Goal: Task Accomplishment & Management: Manage account settings

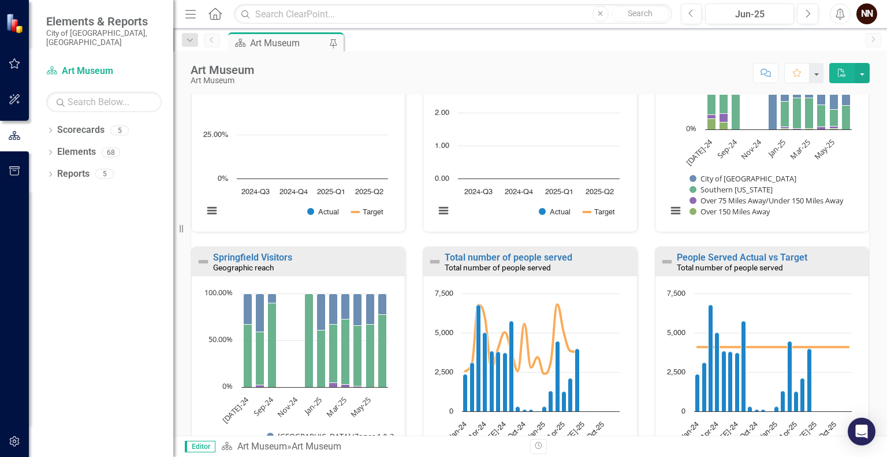
scroll to position [248, 0]
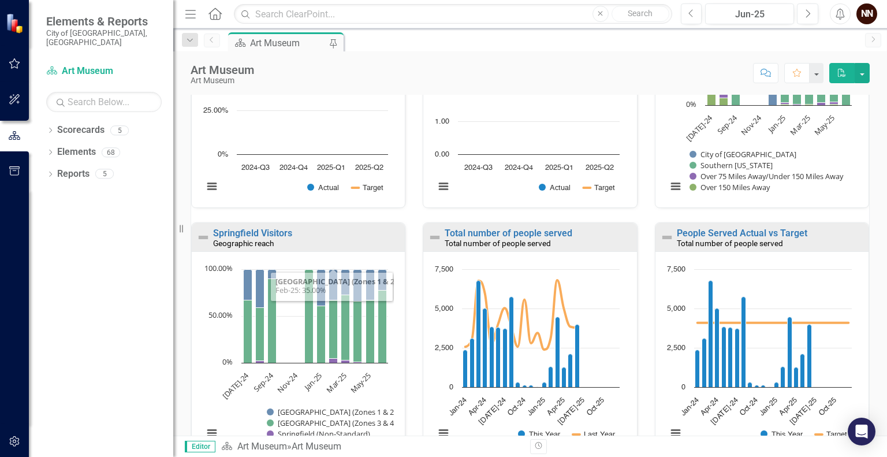
click at [317, 246] on div "Geographic reach" at bounding box center [307, 244] width 189 height 10
click at [292, 234] on link "Springfield Visitors" at bounding box center [252, 233] width 79 height 11
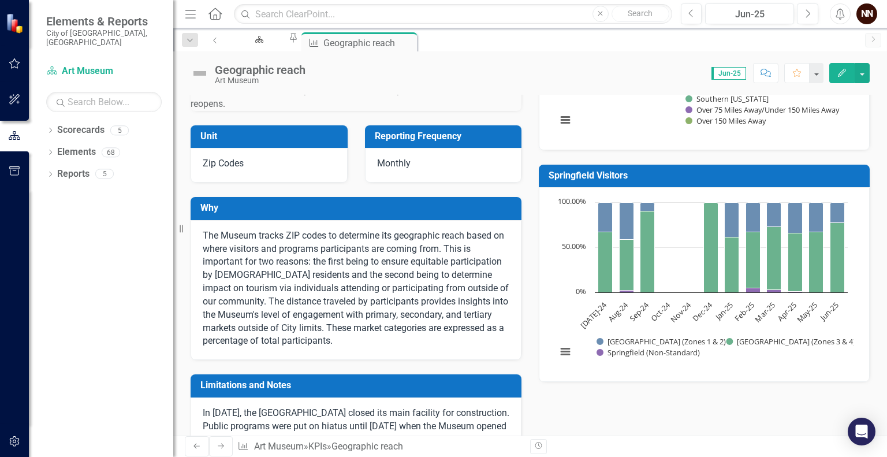
scroll to position [254, 0]
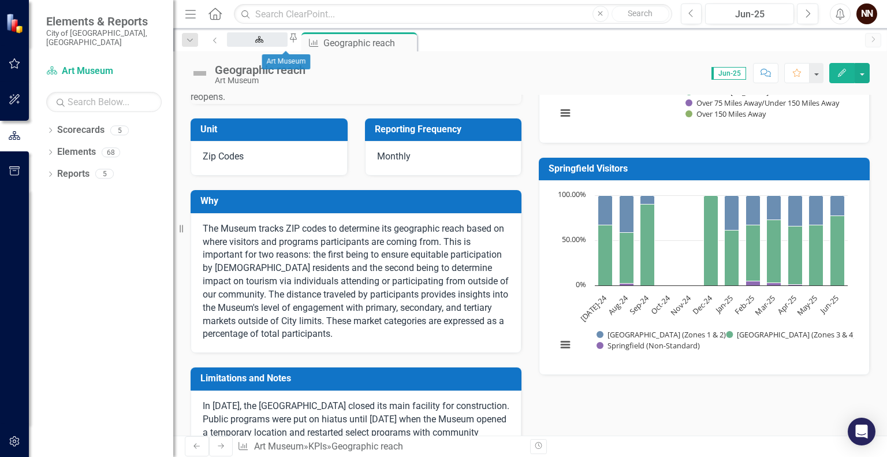
click at [275, 44] on div "Art Museum" at bounding box center [257, 50] width 40 height 14
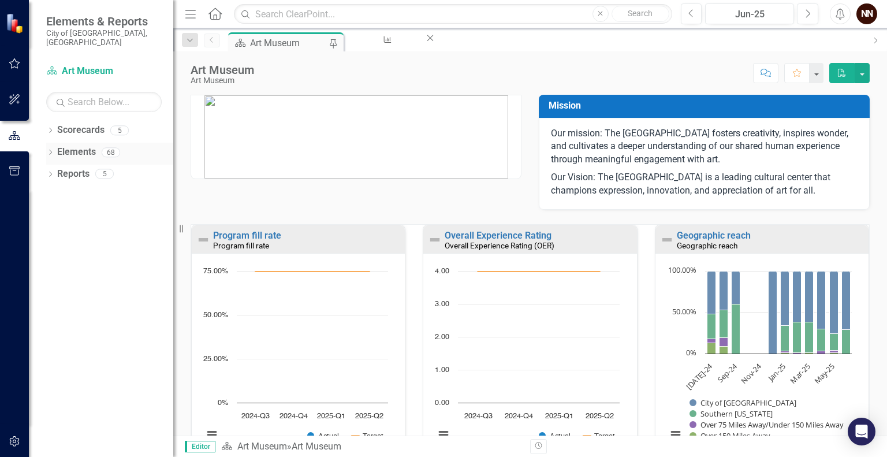
click at [79, 146] on link "Elements" at bounding box center [76, 152] width 39 height 13
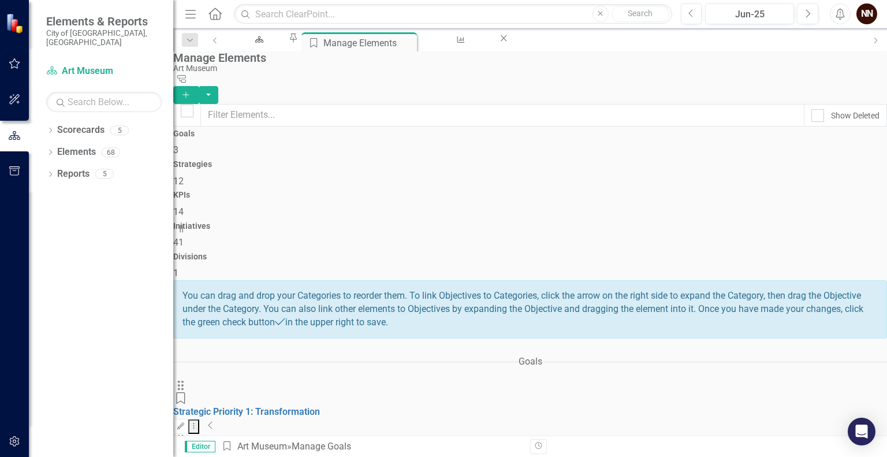
click at [214, 421] on icon "Collapse" at bounding box center [211, 425] width 6 height 9
click at [377, 456] on link "1-1. Plan for and sustain service to the community while the building is under …" at bounding box center [361, 466] width 377 height 11
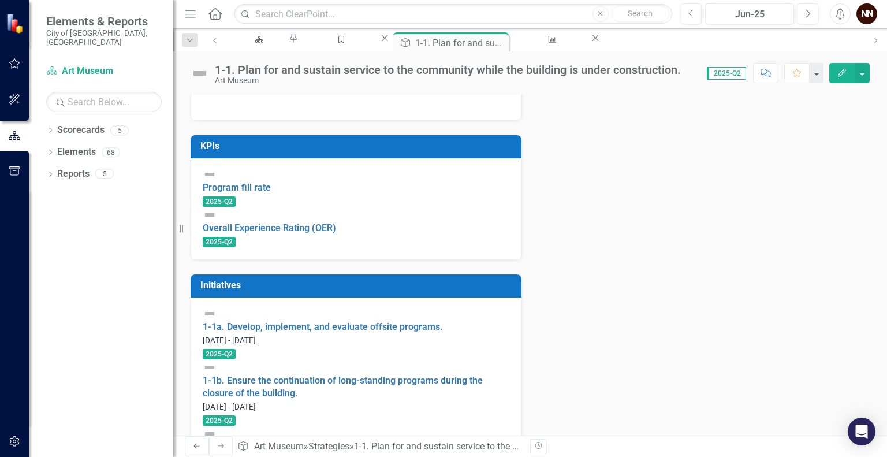
scroll to position [298, 0]
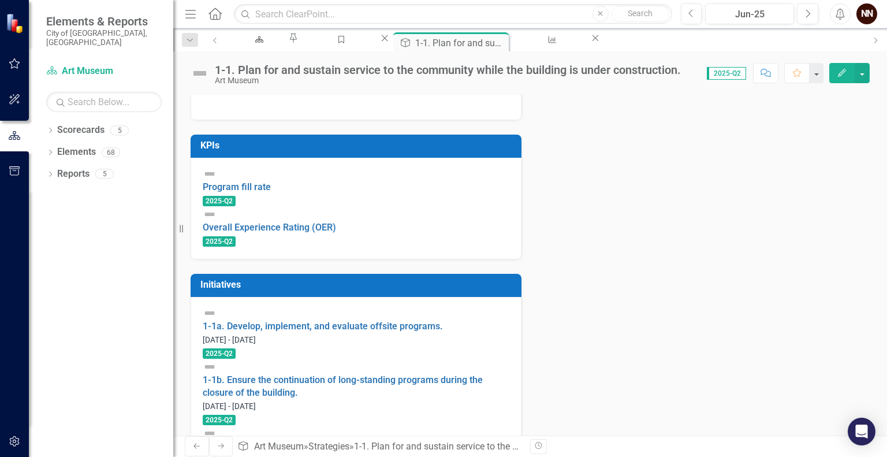
drag, startPoint x: 883, startPoint y: 284, endPoint x: 857, endPoint y: 163, distance: 124.2
click at [857, 163] on div "Analysis Jun-25 Recommendations Jun-25 KPIs Program fill rate 2025-Q2 Overall E…" at bounding box center [530, 242] width 697 height 526
click at [305, 333] on div "1-1a. Develop, implement, and evaluate offsite programs." at bounding box center [356, 319] width 307 height 27
click at [302, 330] on link "1-1a. Develop, implement, and evaluate offsite programs." at bounding box center [323, 326] width 240 height 11
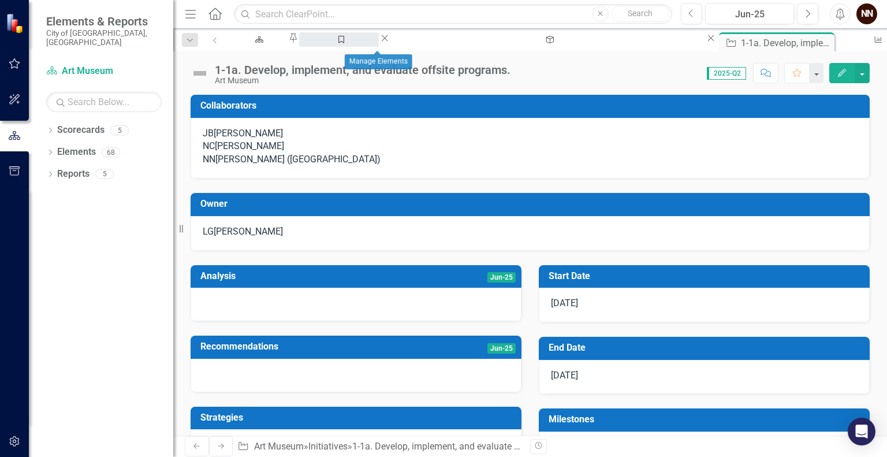
click at [369, 45] on div "Manage Elements" at bounding box center [339, 50] width 59 height 14
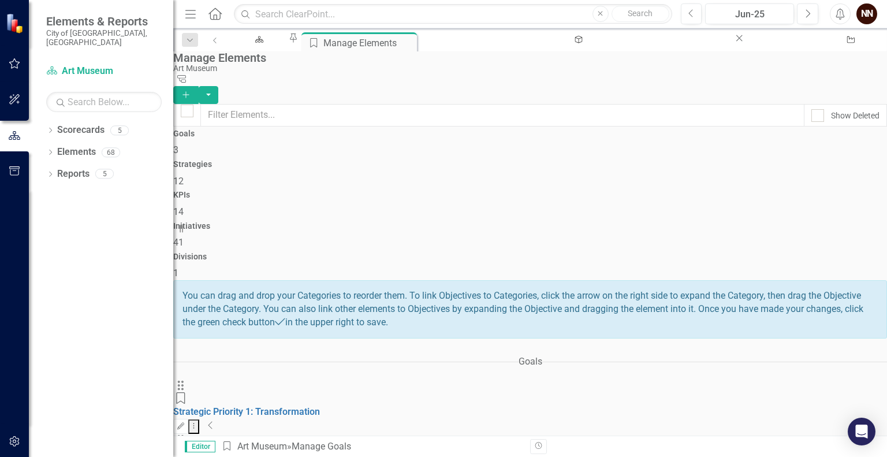
click at [214, 421] on icon "Collapse" at bounding box center [211, 425] width 6 height 9
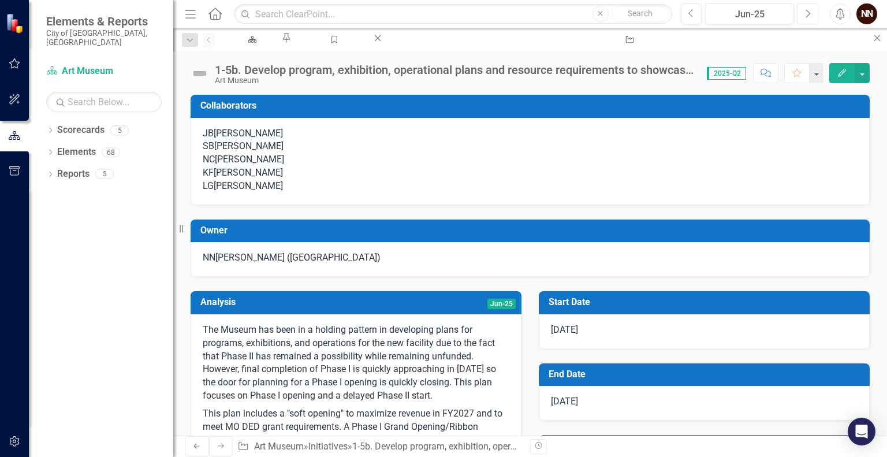
click at [808, 12] on icon "Next" at bounding box center [808, 14] width 6 height 10
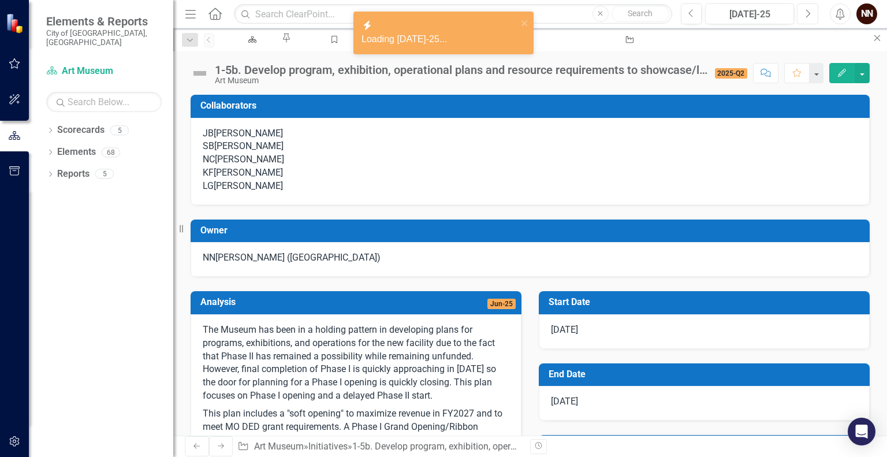
click at [808, 12] on icon "Next" at bounding box center [808, 14] width 6 height 10
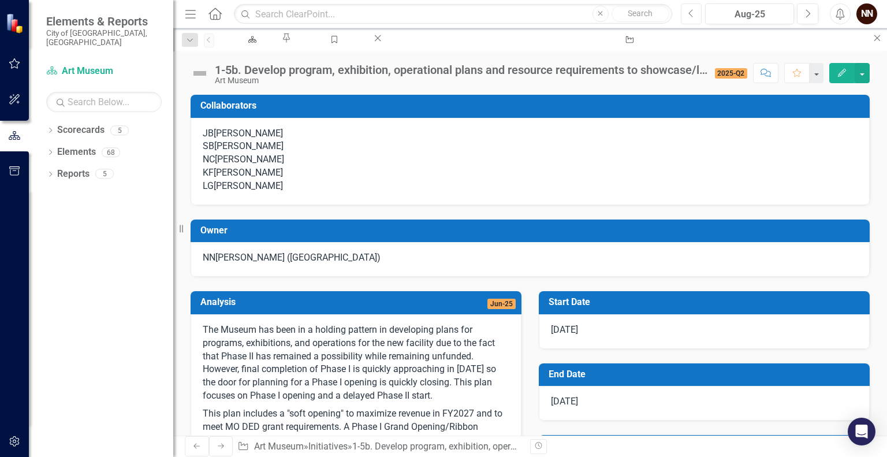
click at [700, 9] on button "Previous" at bounding box center [691, 13] width 21 height 21
click at [340, 43] on div "Manage Elements" at bounding box center [332, 50] width 59 height 14
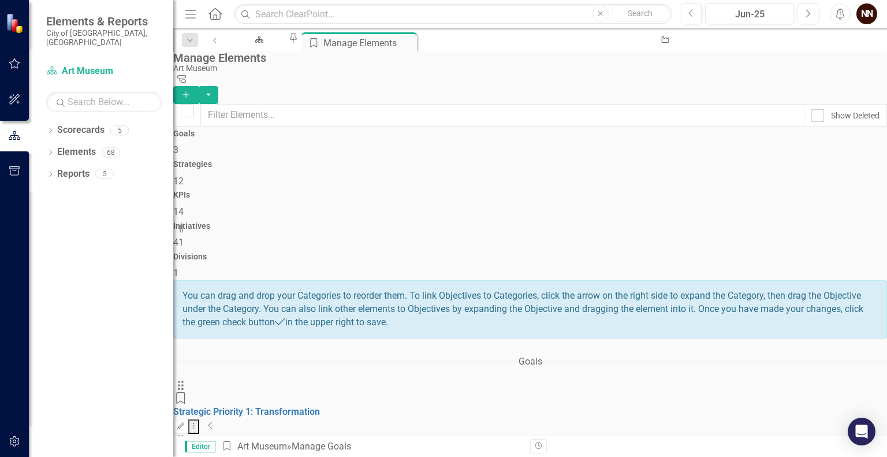
click at [214, 421] on icon "Collapse" at bounding box center [211, 425] width 6 height 9
click at [446, 456] on link "1-1. Plan for and sustain service to the community while the building is under …" at bounding box center [361, 466] width 377 height 11
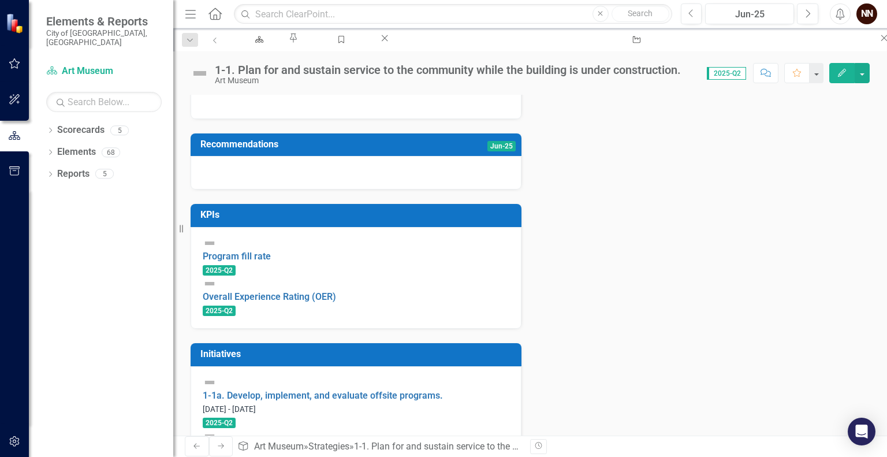
scroll to position [298, 0]
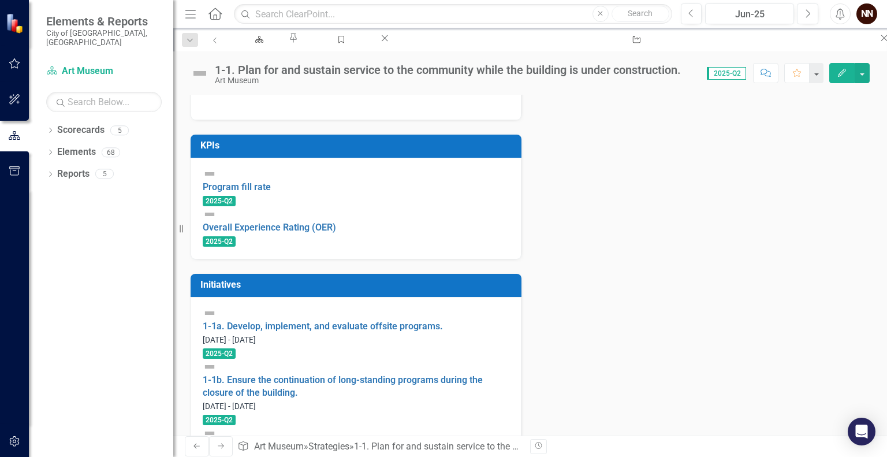
click at [344, 343] on div "1-1a. Develop, implement, and evaluate offsite programs. [DATE] - [DATE] 2025-Q2" at bounding box center [356, 333] width 307 height 54
click at [334, 328] on link "1-1a. Develop, implement, and evaluate offsite programs." at bounding box center [323, 326] width 240 height 11
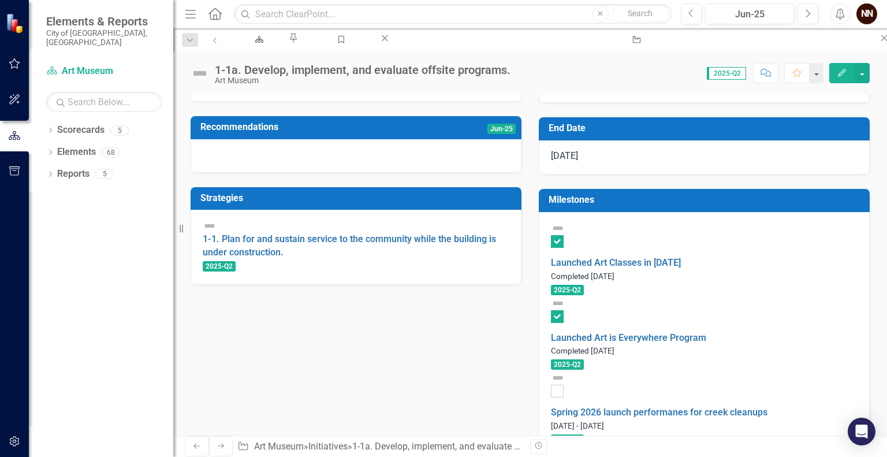
scroll to position [221, 0]
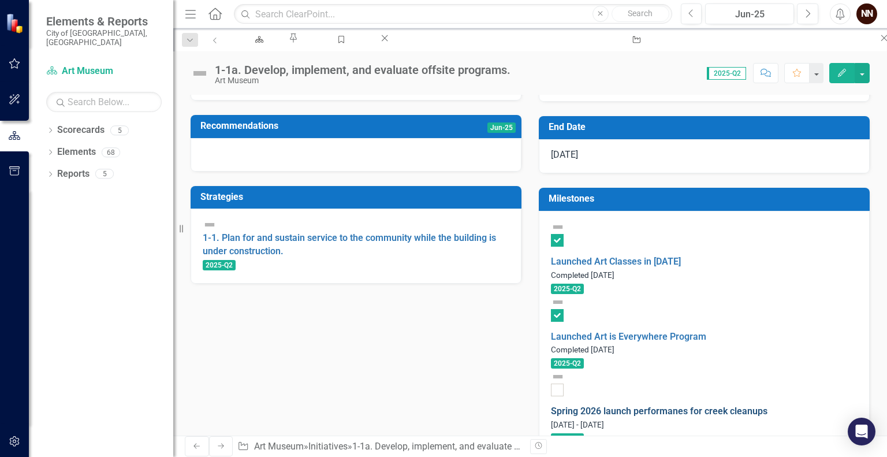
click at [677, 406] on link "Spring 2026 launch performanes for creek cleanups" at bounding box center [659, 411] width 217 height 11
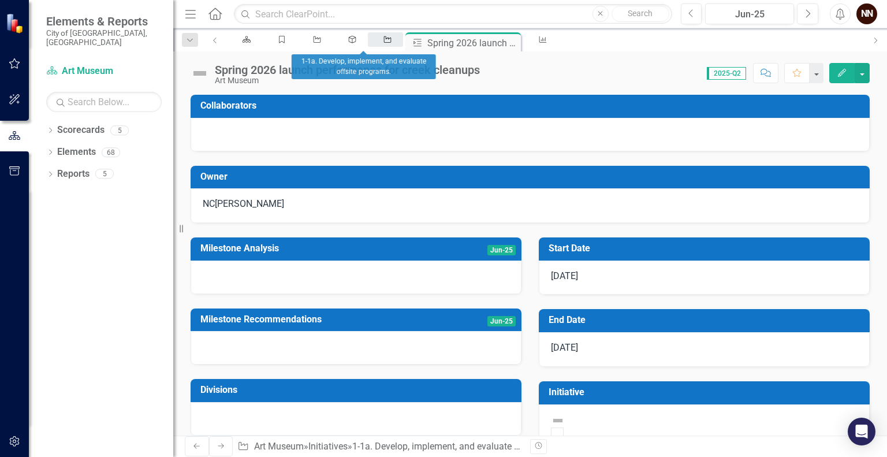
click at [383, 43] on icon "Initiative" at bounding box center [388, 40] width 10 height 8
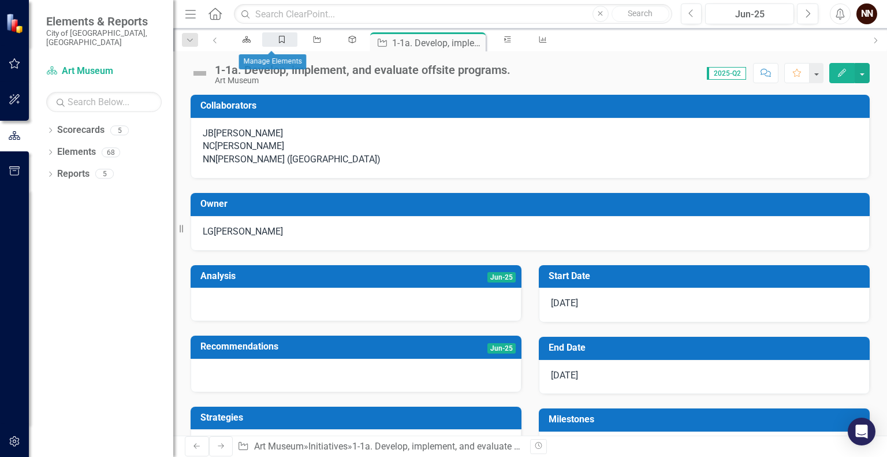
click at [277, 36] on icon "Goal" at bounding box center [282, 40] width 10 height 8
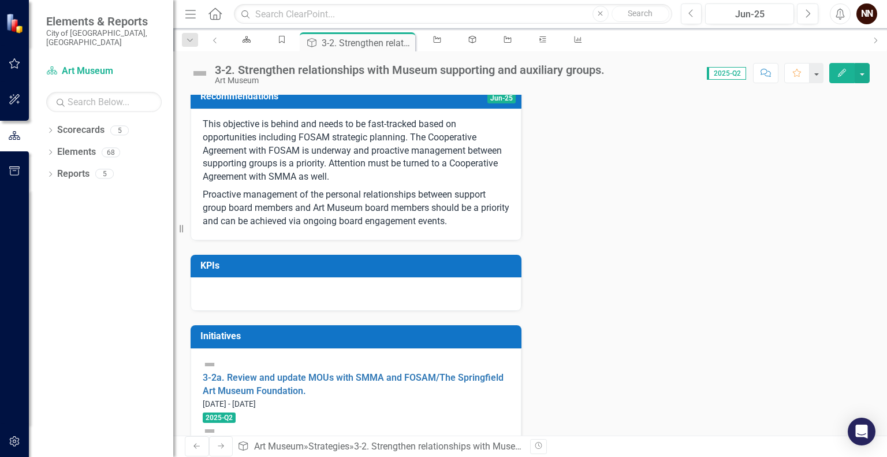
scroll to position [351, 0]
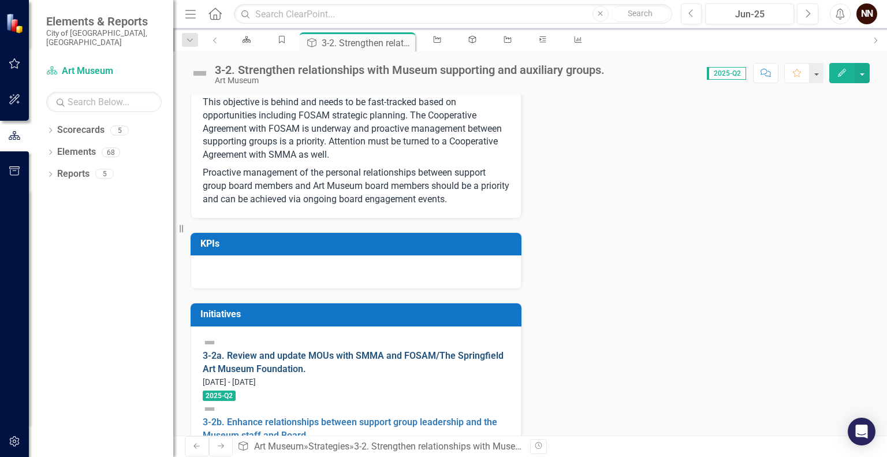
click at [350, 360] on link "3-2a. Review and update MOUs with SMMA and FOSAM/The Springfield Art Museum Fou…" at bounding box center [353, 362] width 301 height 24
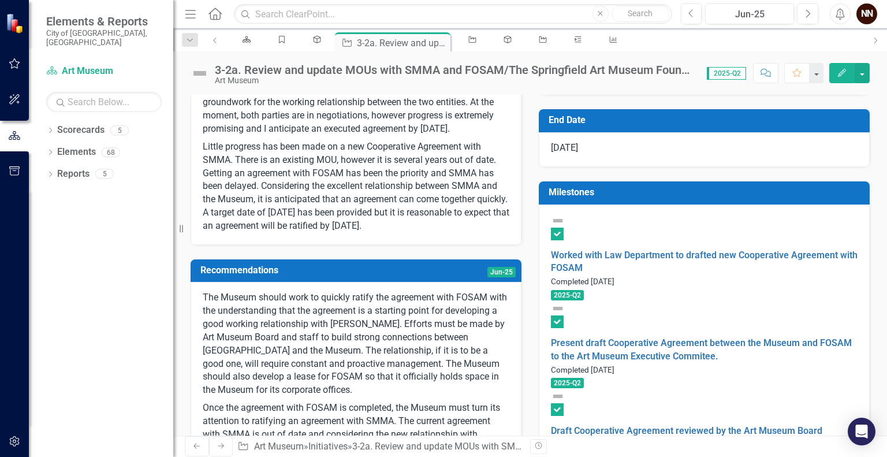
scroll to position [199, 0]
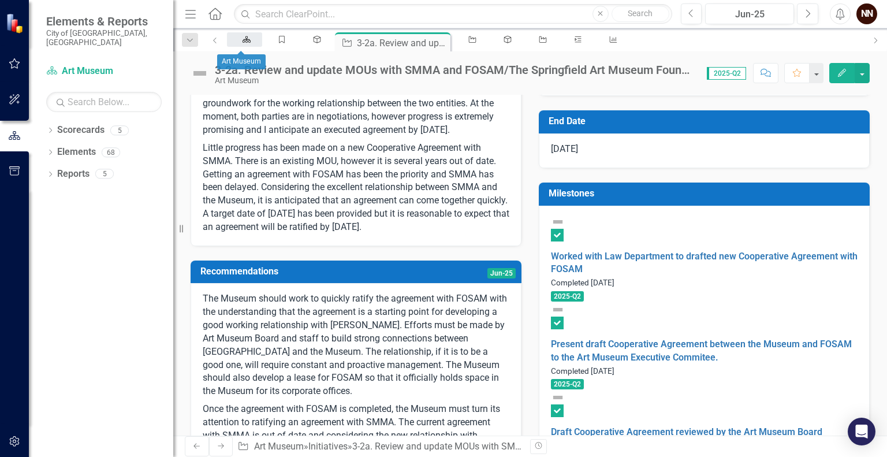
click at [247, 43] on icon "Scorecard" at bounding box center [247, 40] width 10 height 8
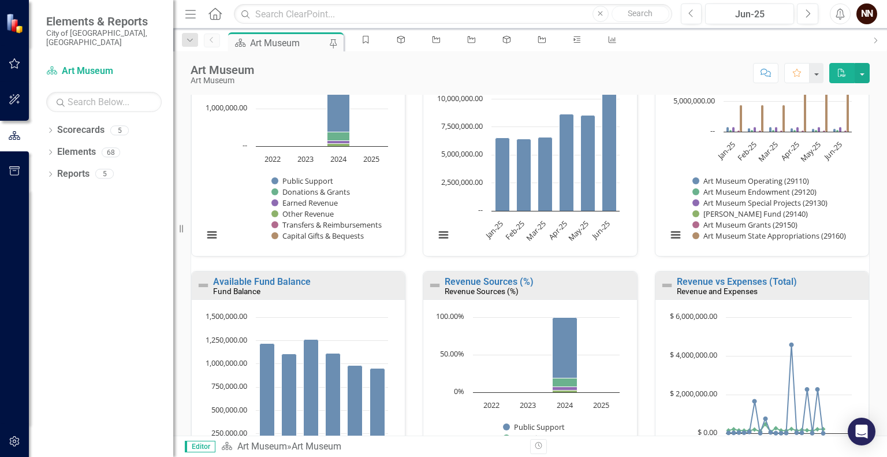
scroll to position [812, 0]
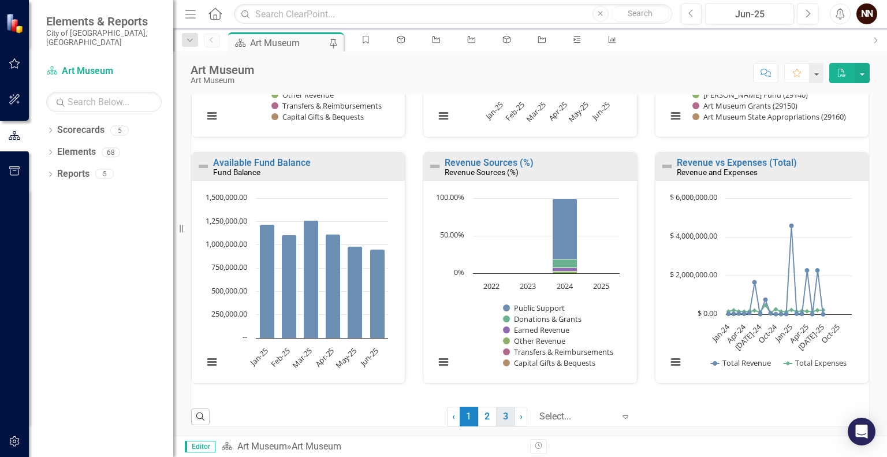
click at [498, 420] on link "3" at bounding box center [506, 417] width 18 height 20
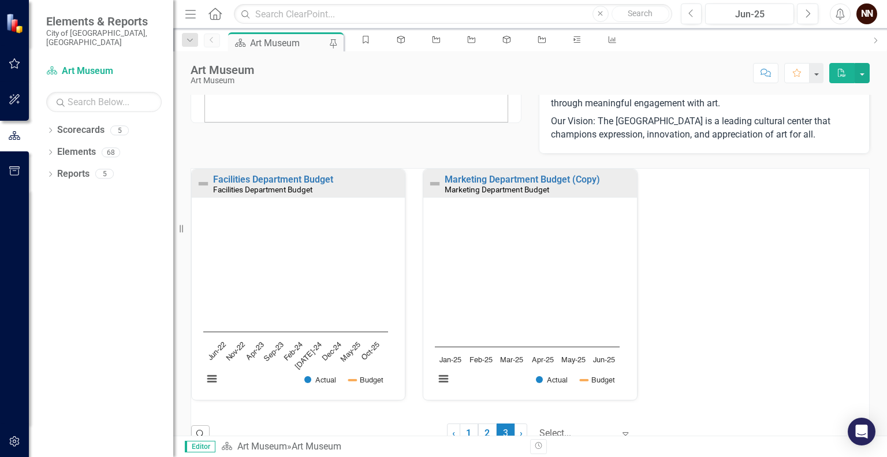
scroll to position [74, 0]
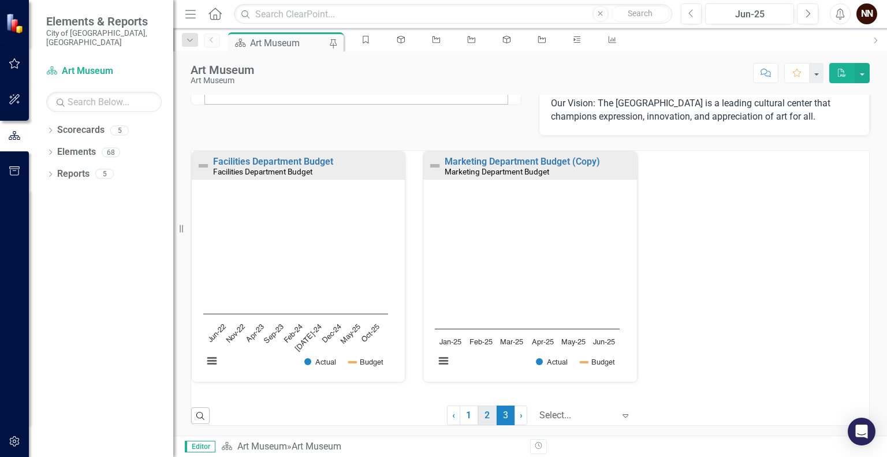
click at [478, 417] on link "2" at bounding box center [487, 416] width 18 height 20
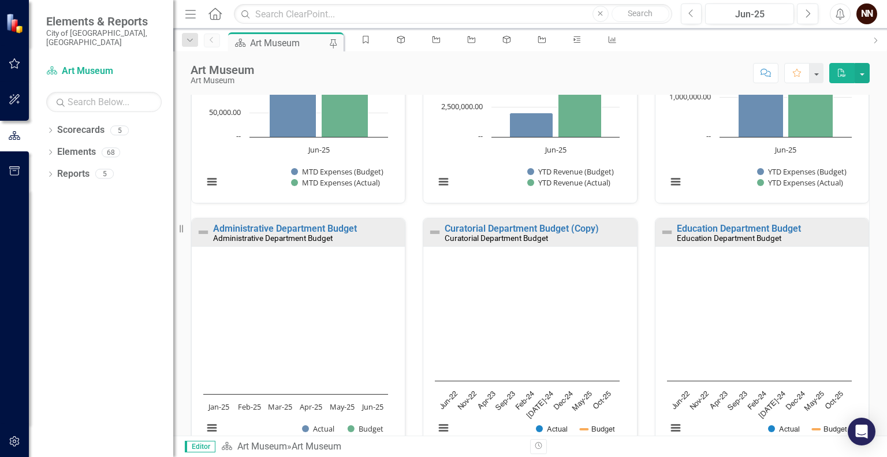
scroll to position [812, 0]
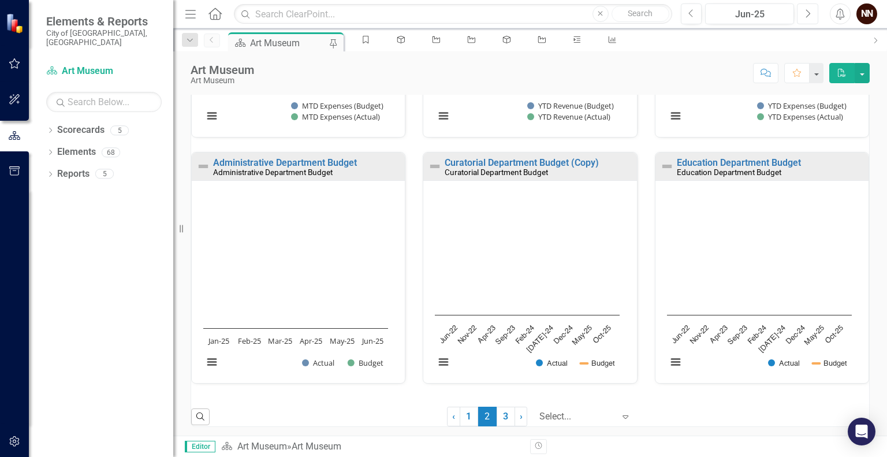
click at [806, 14] on icon "Next" at bounding box center [808, 14] width 6 height 10
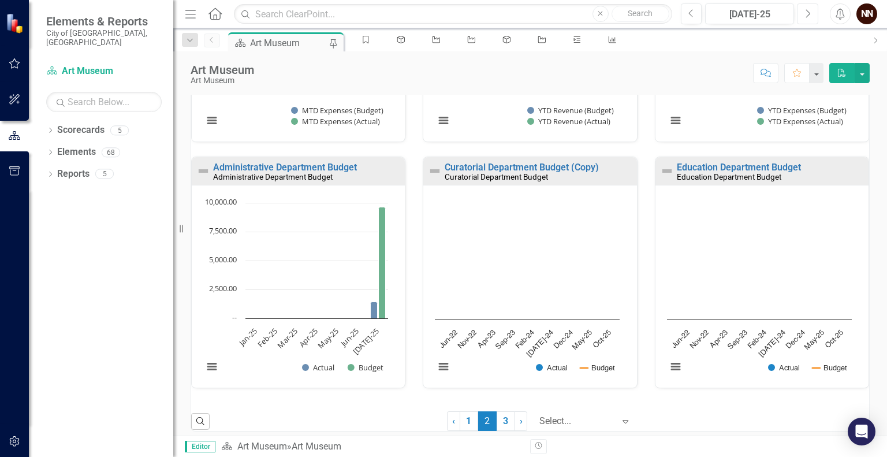
scroll to position [809, 0]
click at [306, 164] on link "Administrative Department Budget" at bounding box center [285, 166] width 144 height 11
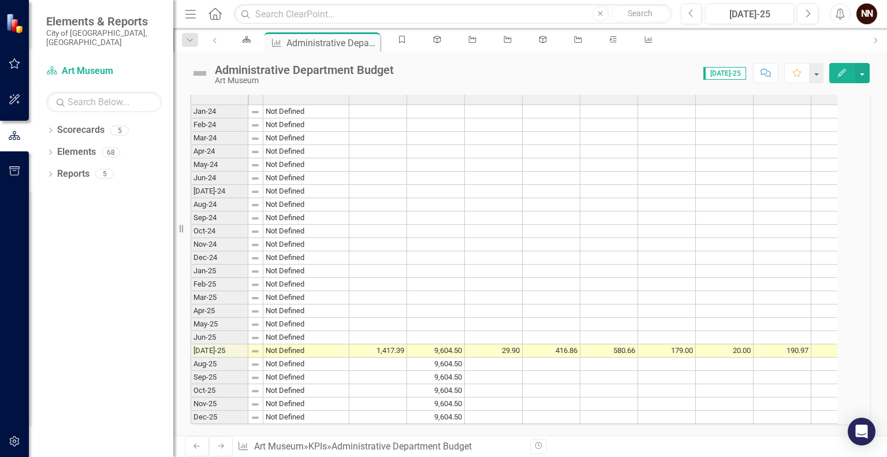
scroll to position [389, 0]
click at [399, 38] on link "Goal" at bounding box center [399, 39] width 35 height 14
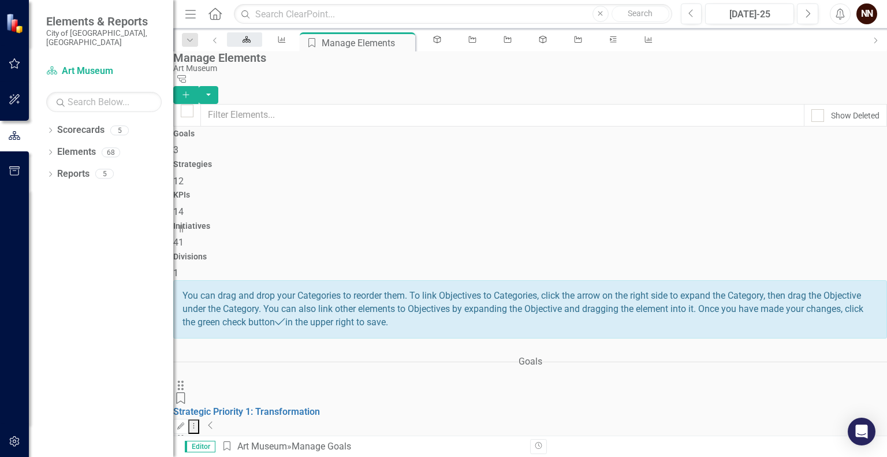
click at [242, 38] on icon "Scorecard" at bounding box center [247, 40] width 10 height 8
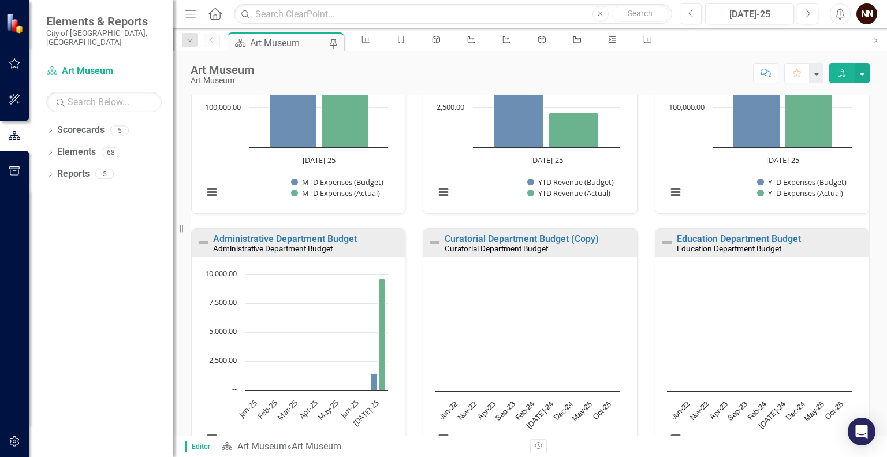
scroll to position [737, 0]
click at [740, 237] on link "Education Department Budget" at bounding box center [739, 237] width 124 height 11
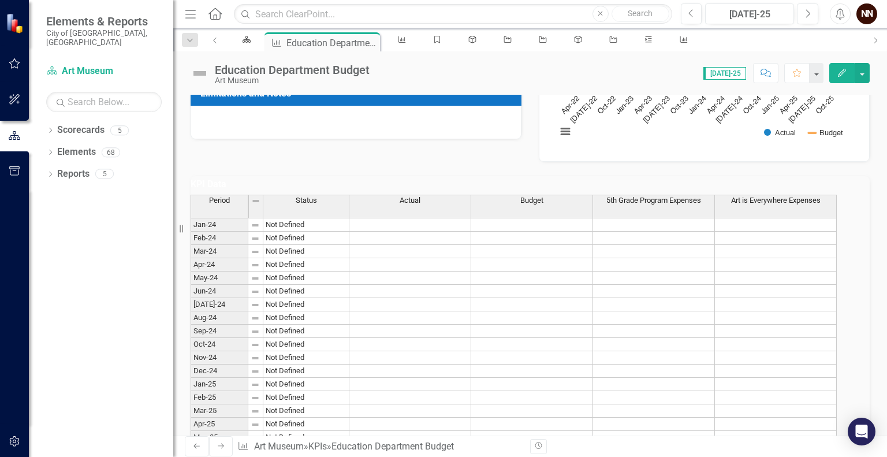
scroll to position [239, 0]
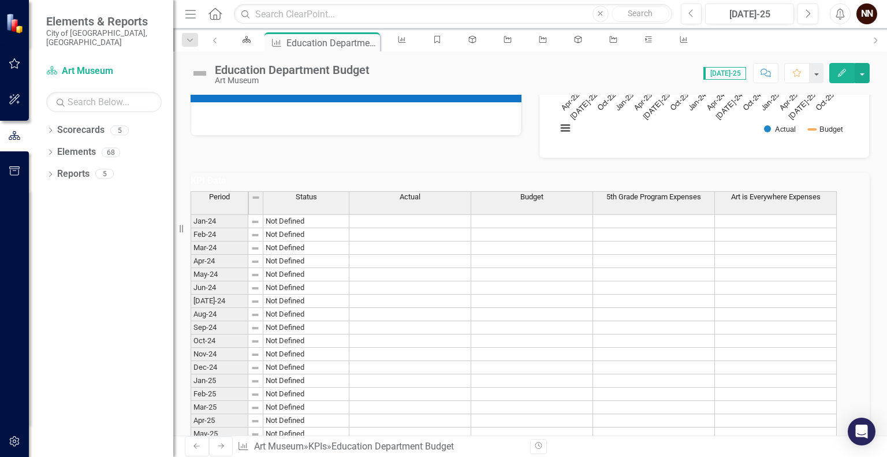
click at [739, 192] on div "KPI Data Last Calculated" at bounding box center [530, 182] width 679 height 19
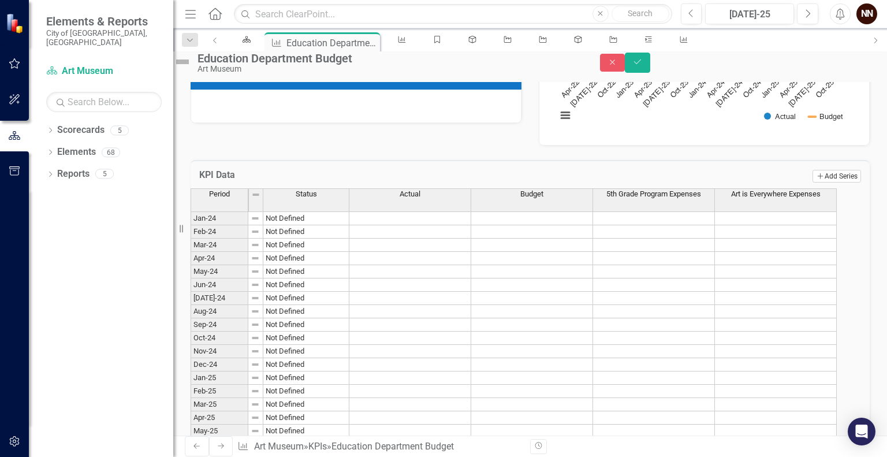
click at [819, 183] on button "Add Add Series" at bounding box center [837, 176] width 49 height 13
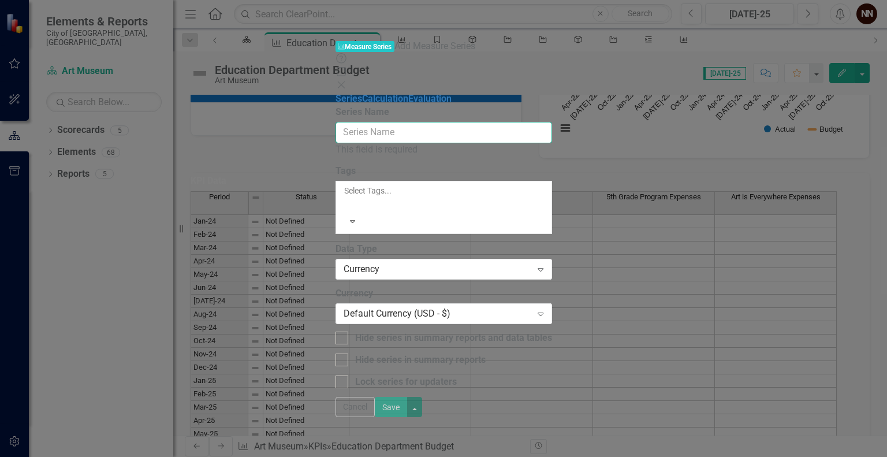
click at [552, 122] on input "Series Name" at bounding box center [444, 132] width 217 height 21
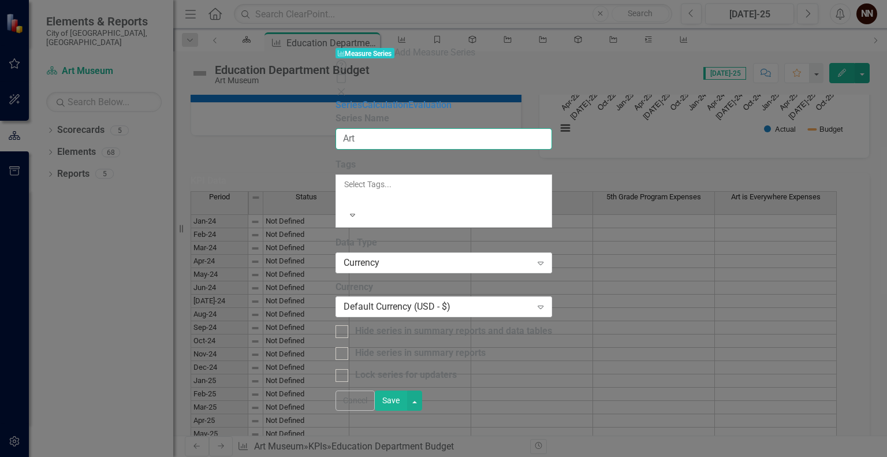
click at [375, 391] on button "Save" at bounding box center [391, 401] width 32 height 20
type input "Art c"
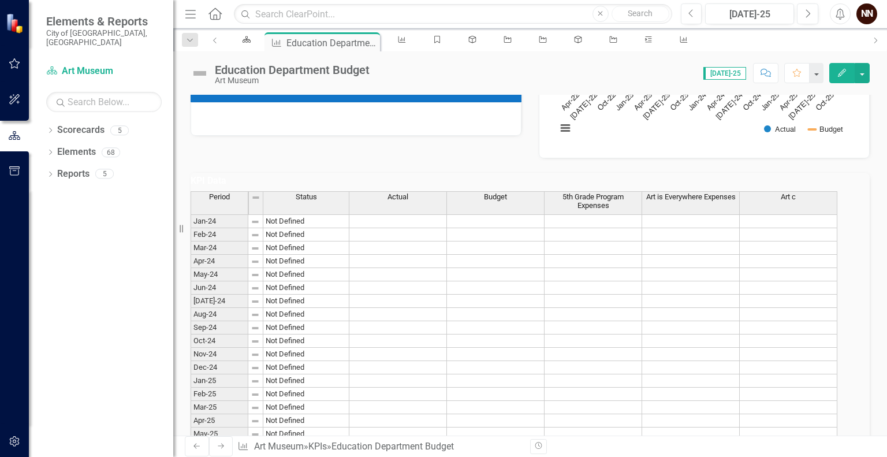
click at [780, 202] on div "Art c" at bounding box center [788, 197] width 97 height 10
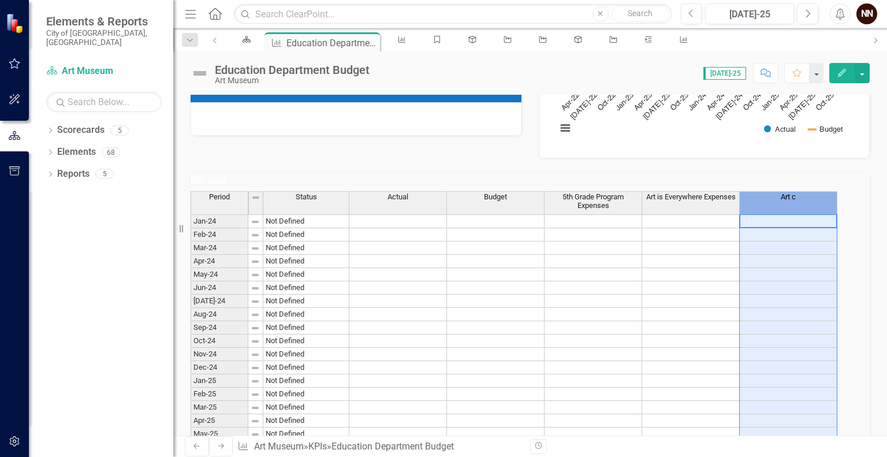
click at [780, 202] on div "Art c" at bounding box center [788, 197] width 97 height 10
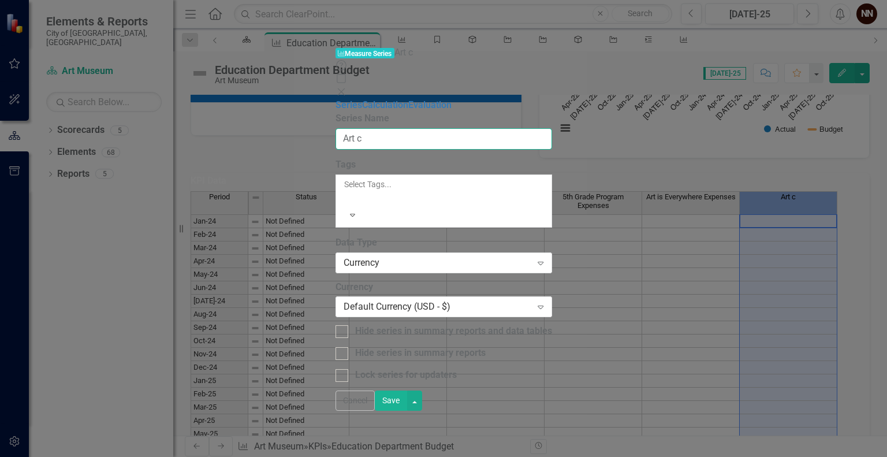
click at [447, 128] on input "Art c" at bounding box center [444, 138] width 217 height 21
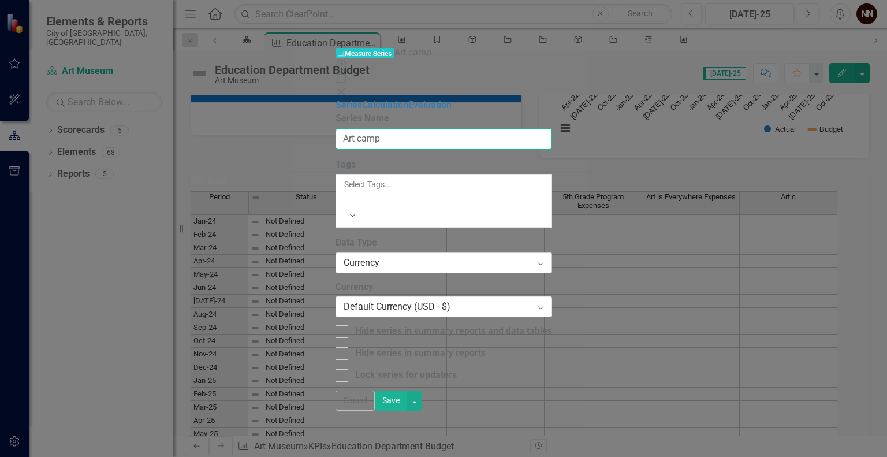
type input "Art camp"
click at [377, 256] on div "Currency" at bounding box center [438, 262] width 188 height 13
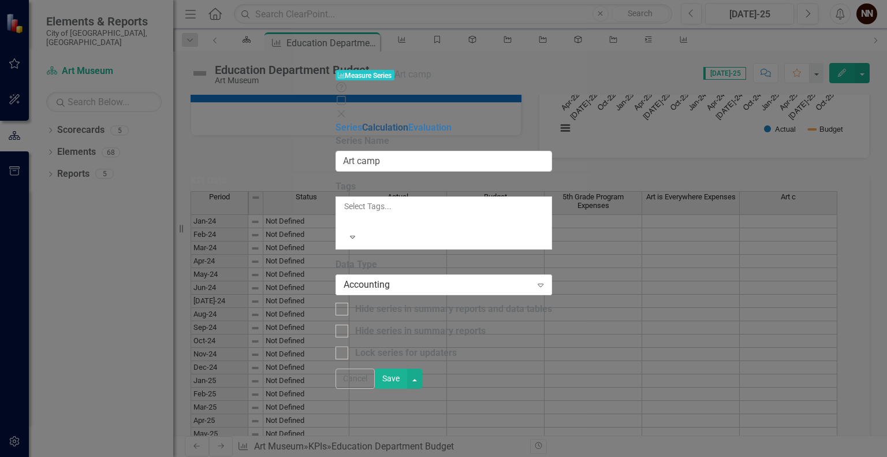
click at [362, 122] on link "Calculation" at bounding box center [385, 127] width 46 height 11
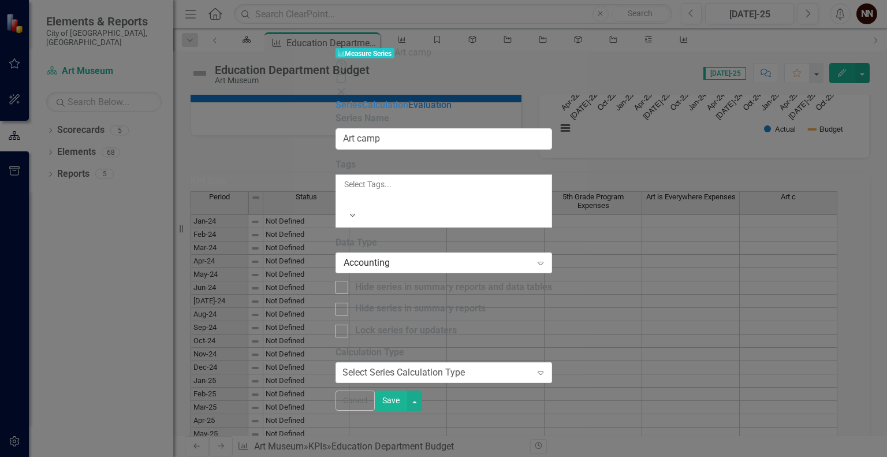
click at [408, 99] on link "Evaluation" at bounding box center [429, 104] width 43 height 11
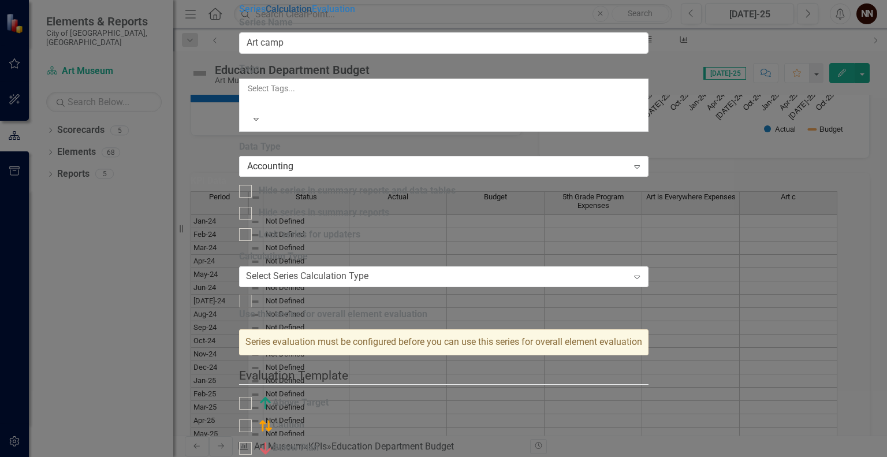
click at [266, 14] on link "Calculation" at bounding box center [289, 8] width 46 height 11
click at [239, 14] on link "Series" at bounding box center [252, 8] width 27 height 11
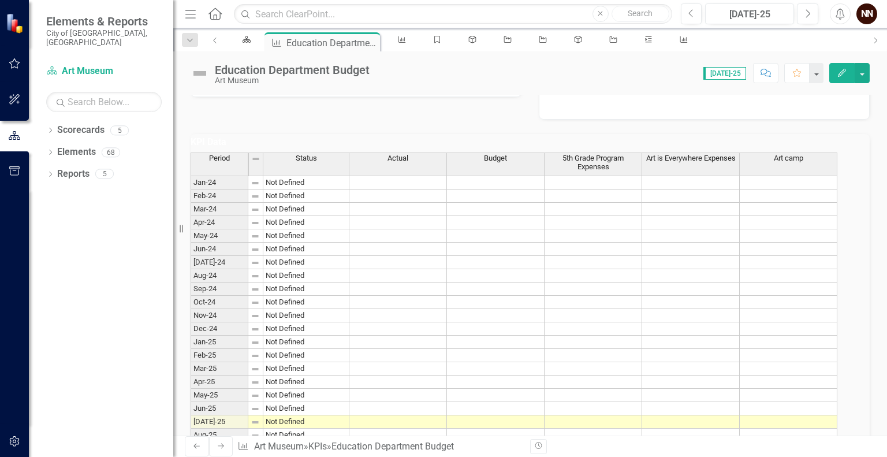
scroll to position [277, 0]
click at [249, 43] on link "Scorecard" at bounding box center [244, 39] width 35 height 14
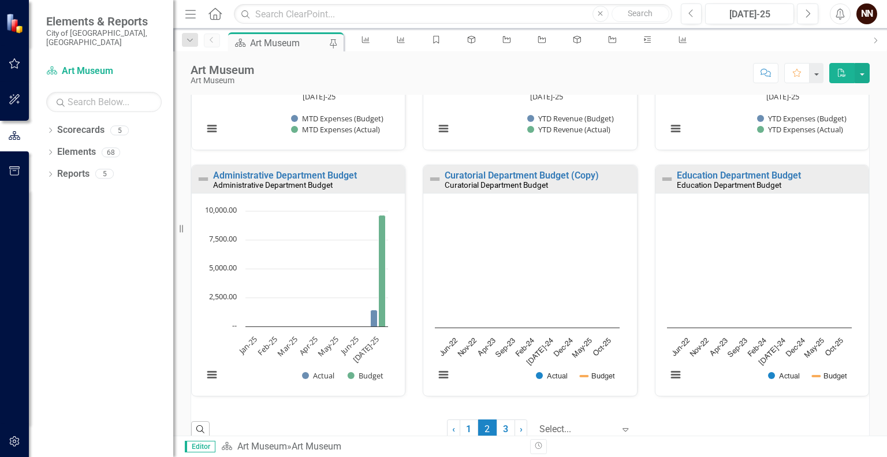
scroll to position [812, 0]
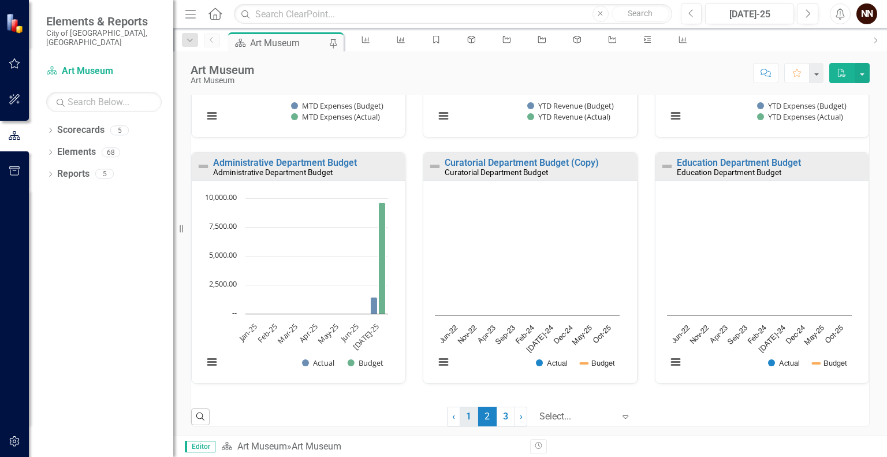
click at [460, 418] on link "1" at bounding box center [469, 417] width 18 height 20
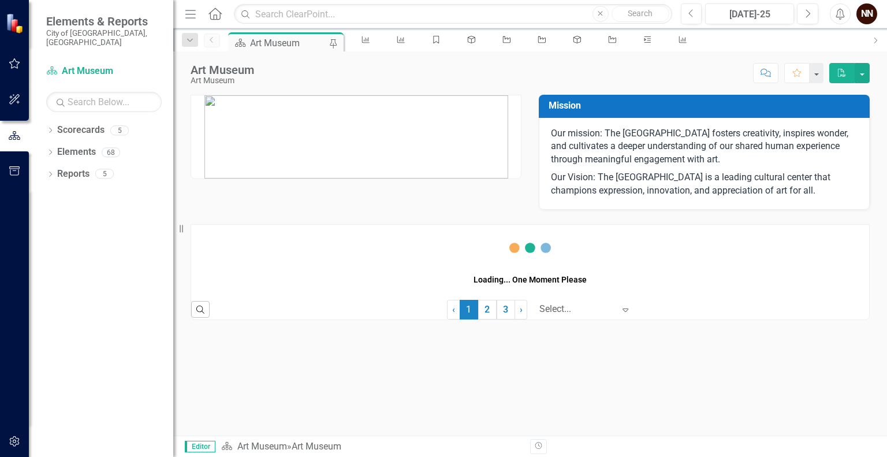
scroll to position [0, 0]
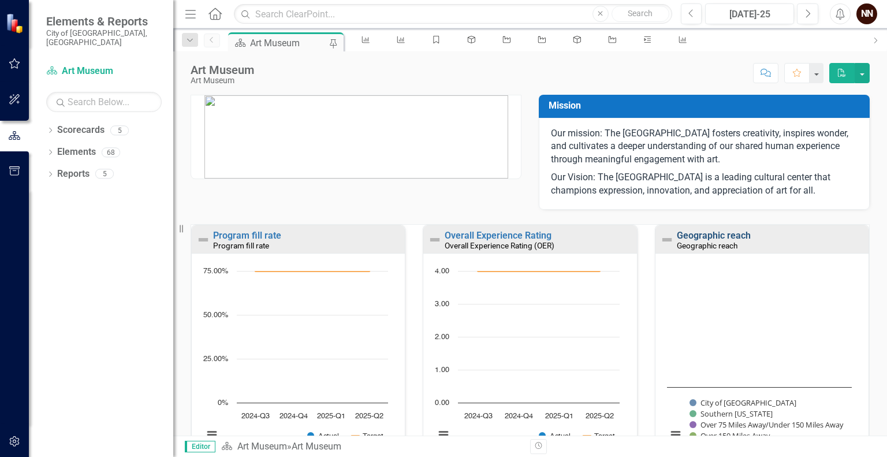
click at [722, 232] on link "Geographic reach" at bounding box center [714, 235] width 74 height 11
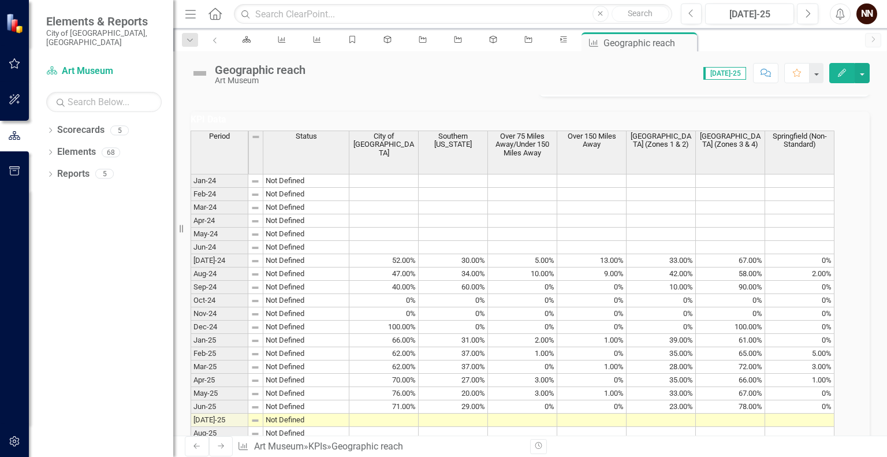
scroll to position [538, 0]
